Goal: Information Seeking & Learning: Find specific fact

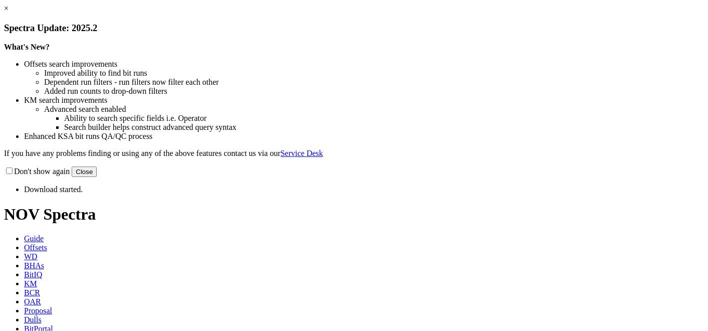
click at [97, 177] on button "Close" at bounding box center [84, 171] width 25 height 11
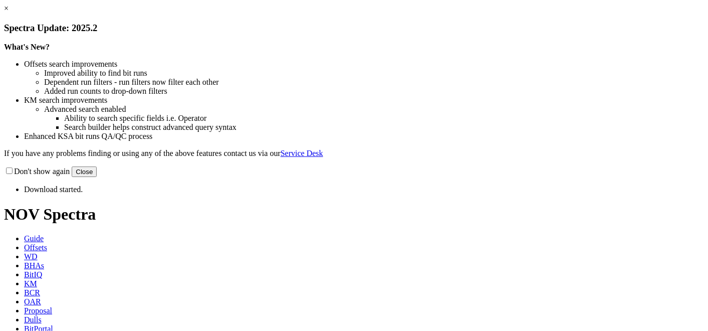
click at [97, 177] on button "Close" at bounding box center [84, 171] width 25 height 11
